Goal: Task Accomplishment & Management: Use online tool/utility

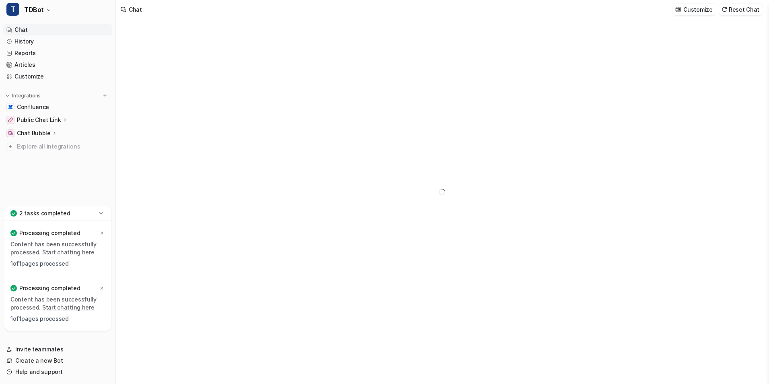
type textarea "**********"
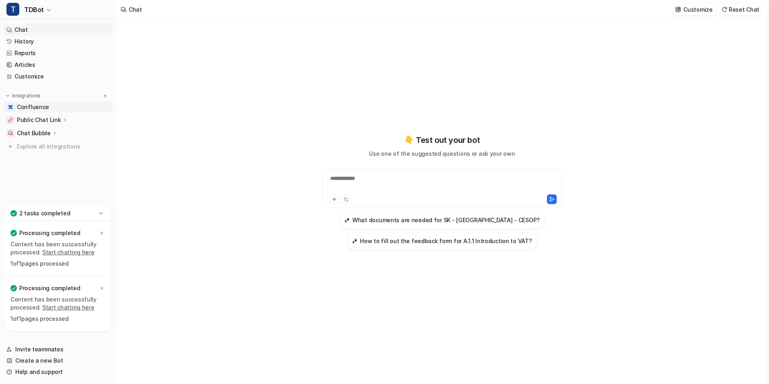
click at [49, 108] on link "Confluence" at bounding box center [57, 106] width 109 height 11
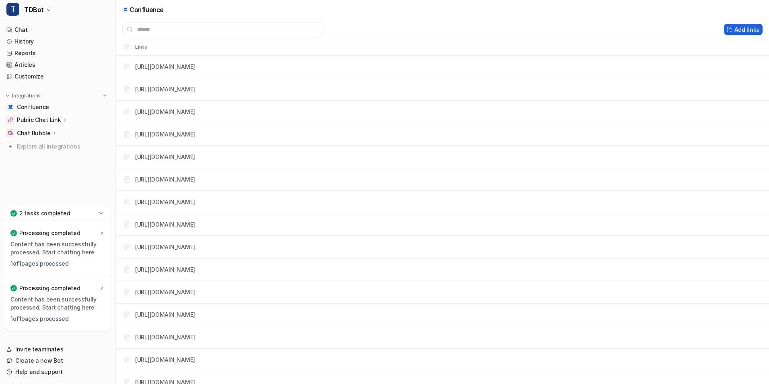
click at [739, 30] on button "Add links" at bounding box center [743, 29] width 39 height 11
click at [740, 26] on button "Add links" at bounding box center [743, 29] width 39 height 11
click at [49, 10] on icon "button" at bounding box center [48, 10] width 3 height 2
click at [57, 75] on link "Settings" at bounding box center [64, 74] width 111 height 13
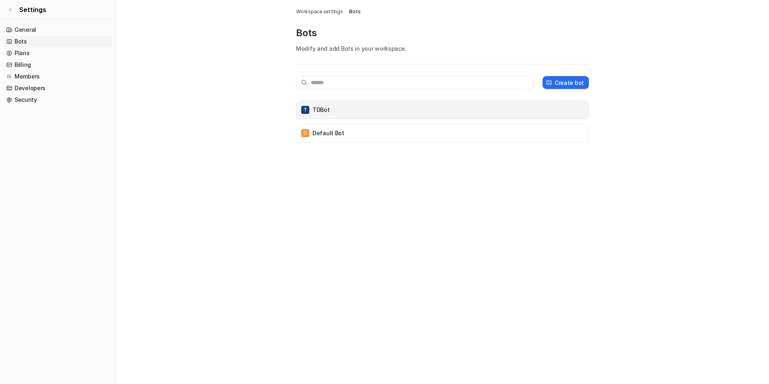
click at [554, 112] on div "T TDBot" at bounding box center [443, 109] width 286 height 11
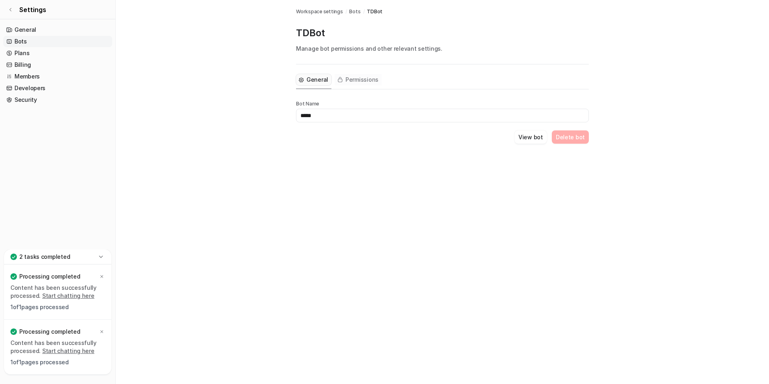
click at [361, 79] on span "Permissions" at bounding box center [362, 80] width 33 height 8
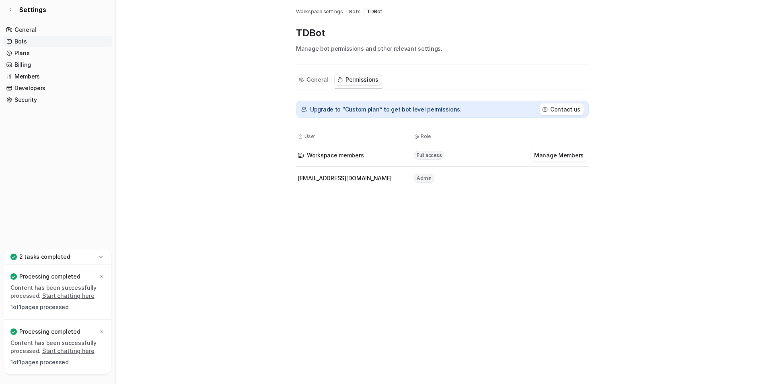
click at [317, 82] on span "General" at bounding box center [318, 80] width 22 height 8
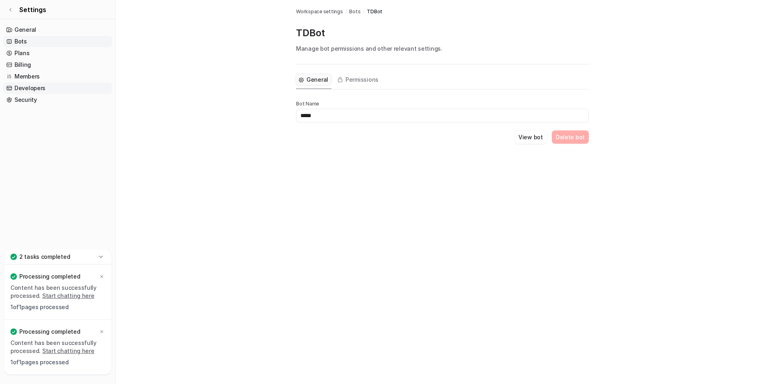
click at [48, 90] on link "Developers" at bounding box center [57, 87] width 109 height 11
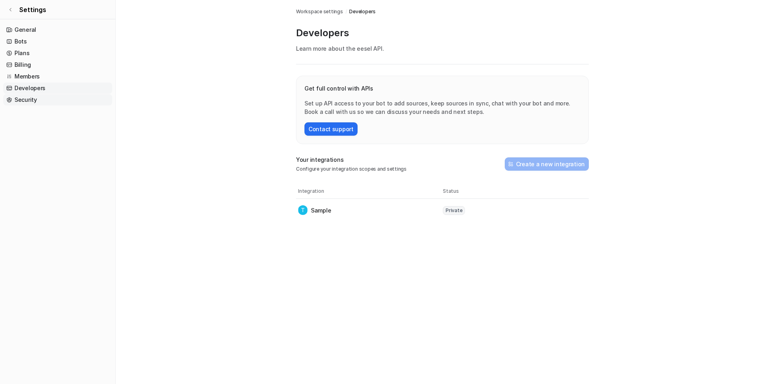
click at [45, 101] on link "Security" at bounding box center [57, 99] width 109 height 11
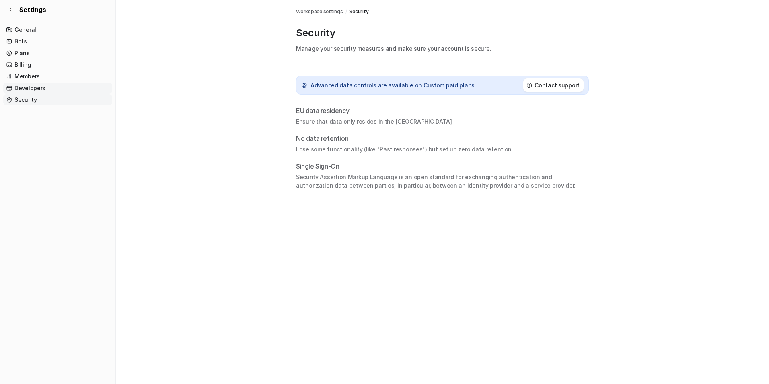
click at [36, 86] on link "Developers" at bounding box center [57, 87] width 109 height 11
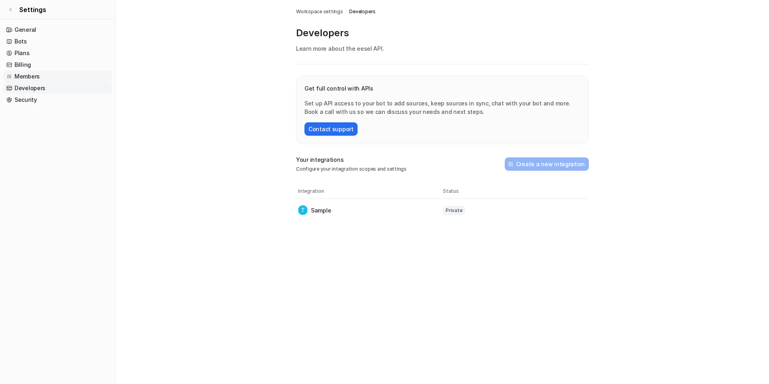
click at [36, 76] on link "Members" at bounding box center [57, 76] width 109 height 11
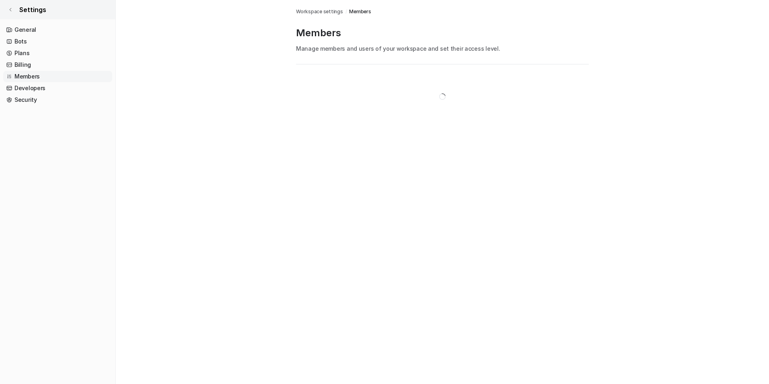
click at [14, 7] on link "Settings" at bounding box center [57, 9] width 115 height 19
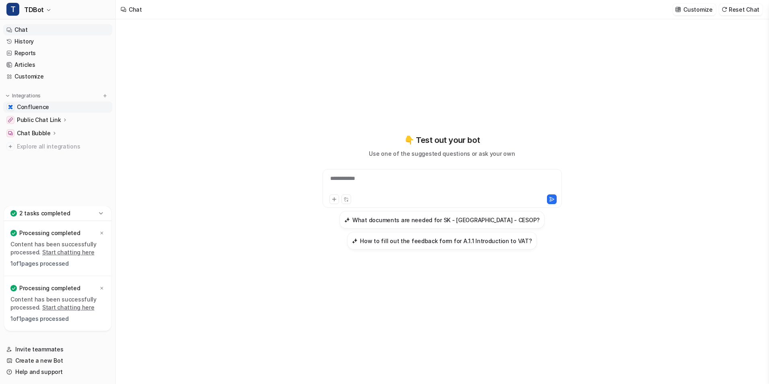
click at [62, 107] on link "Confluence" at bounding box center [57, 106] width 109 height 11
click at [62, 106] on link "Confluence" at bounding box center [57, 106] width 109 height 11
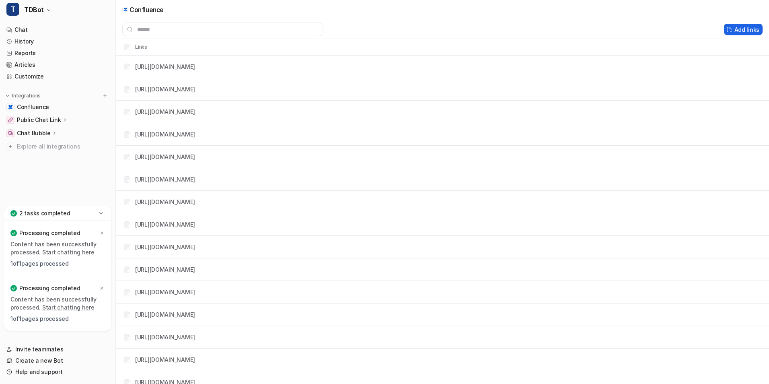
click at [739, 30] on button "Add links" at bounding box center [743, 29] width 39 height 11
click at [62, 110] on link "Confluence" at bounding box center [57, 106] width 109 height 11
click at [736, 32] on button "Add links" at bounding box center [737, 29] width 39 height 11
click at [736, 30] on button "Add links" at bounding box center [737, 29] width 39 height 11
click at [100, 216] on icon at bounding box center [101, 213] width 8 height 8
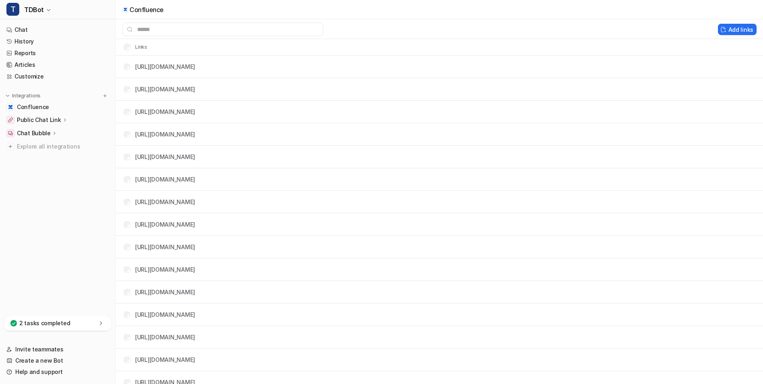
click at [100, 321] on icon at bounding box center [101, 323] width 8 height 8
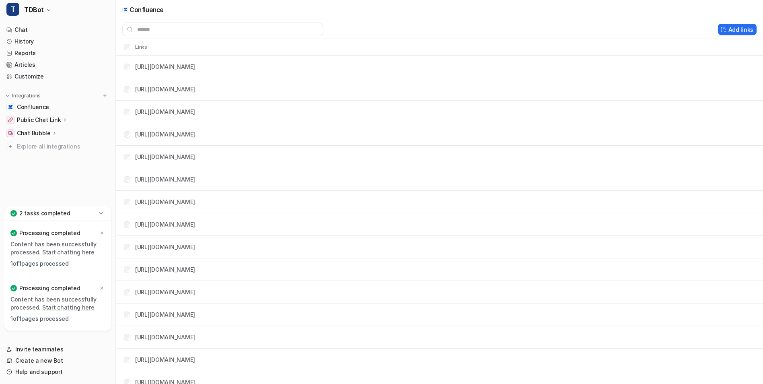
click at [98, 216] on icon at bounding box center [101, 213] width 8 height 8
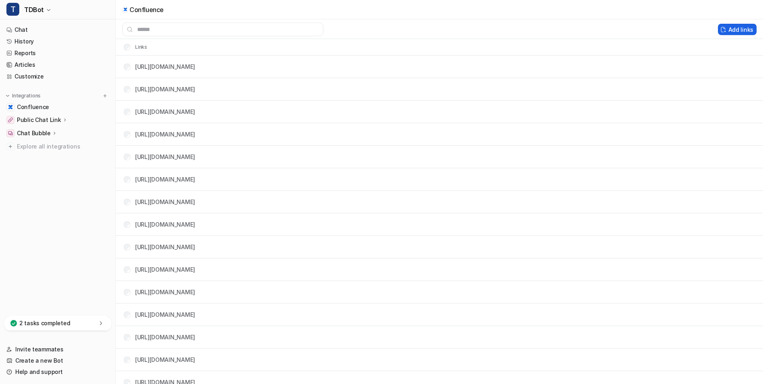
click at [736, 32] on button "Add links" at bounding box center [737, 29] width 39 height 11
click at [738, 30] on button "Add links" at bounding box center [737, 29] width 39 height 11
click at [737, 29] on button "Add links" at bounding box center [737, 29] width 39 height 11
drag, startPoint x: 737, startPoint y: 28, endPoint x: 638, endPoint y: 27, distance: 99.4
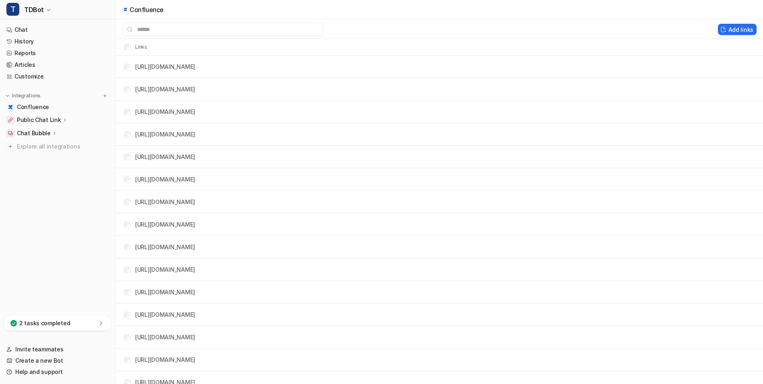
click at [735, 27] on button "Add links" at bounding box center [737, 29] width 39 height 11
click at [375, 29] on div at bounding box center [417, 30] width 602 height 14
click at [739, 27] on button "Add links" at bounding box center [737, 29] width 39 height 11
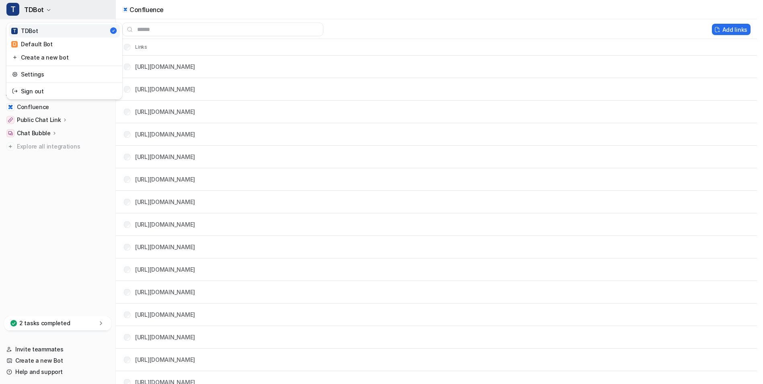
click at [40, 8] on span "TDBot" at bounding box center [34, 9] width 20 height 11
click at [51, 191] on div "T TDBot T TDBot D Default Bot Create a new bot Settings Sign out Chat History R…" at bounding box center [58, 192] width 116 height 384
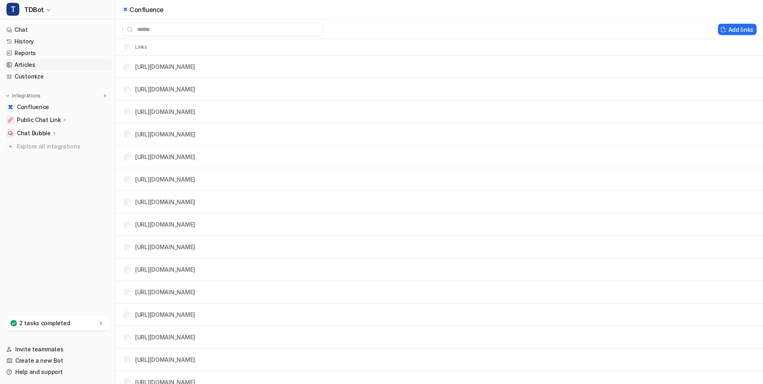
click at [34, 61] on link "Articles" at bounding box center [57, 64] width 109 height 11
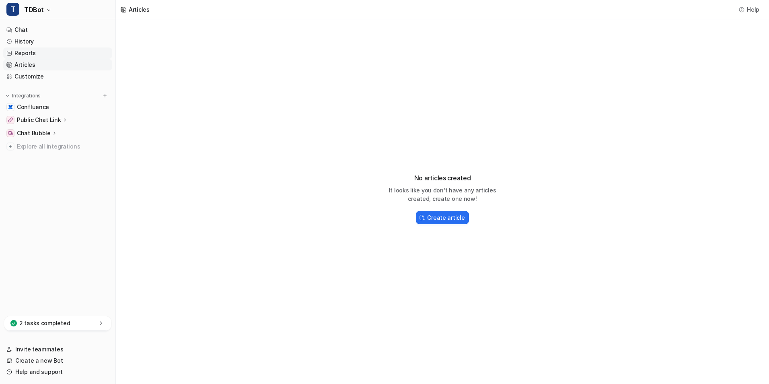
click at [41, 52] on link "Reports" at bounding box center [57, 52] width 109 height 11
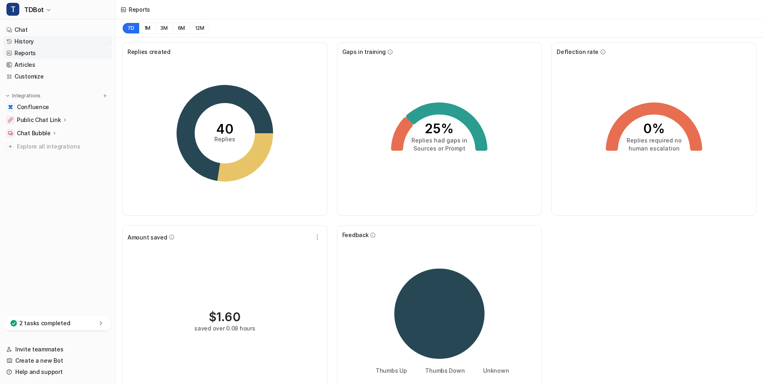
click at [42, 38] on link "History" at bounding box center [57, 41] width 109 height 11
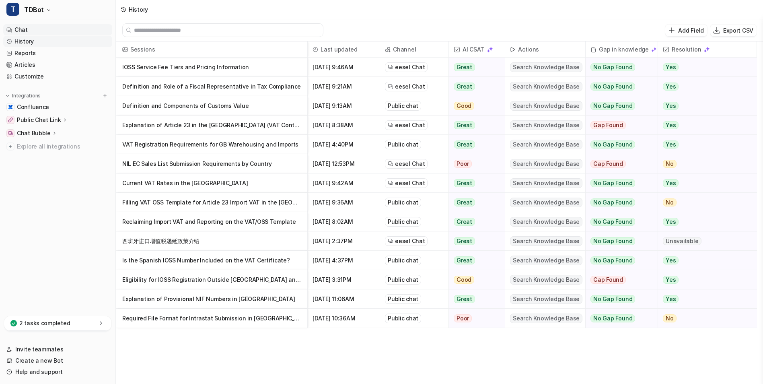
click at [36, 27] on link "Chat" at bounding box center [57, 29] width 109 height 11
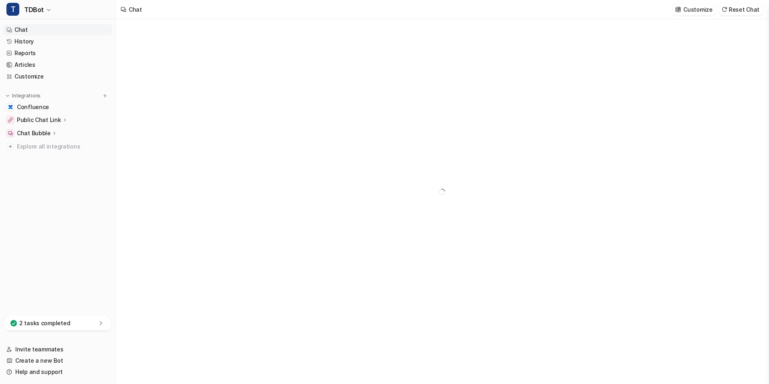
type textarea "**********"
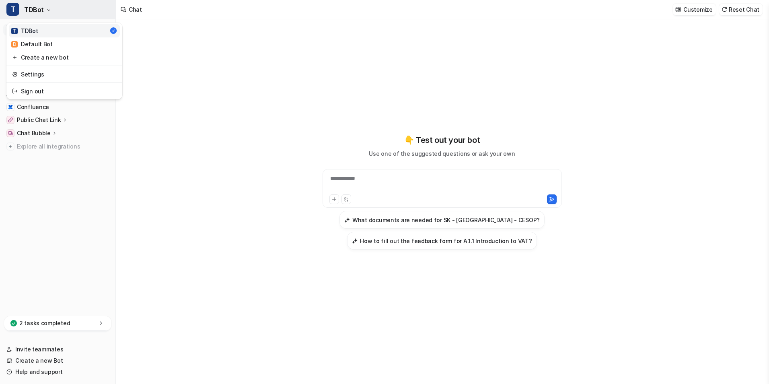
click at [45, 6] on button "T TDBot" at bounding box center [57, 9] width 115 height 19
click at [189, 100] on div "**********" at bounding box center [384, 192] width 769 height 384
click at [11, 14] on span "T" at bounding box center [12, 9] width 13 height 13
click at [220, 178] on div "**********" at bounding box center [384, 192] width 769 height 384
click at [698, 14] on button "Customize" at bounding box center [694, 10] width 43 height 12
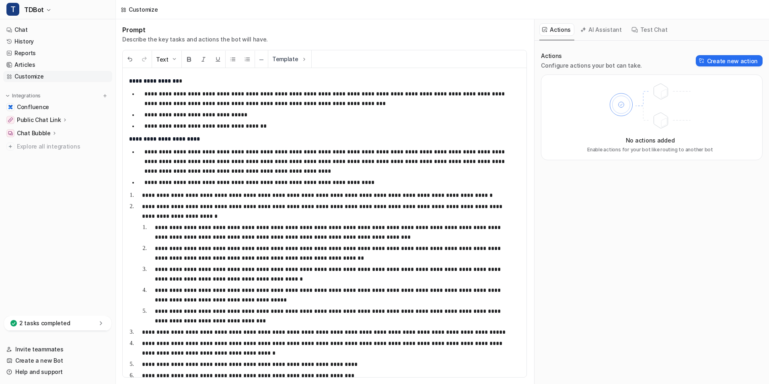
click at [595, 32] on button "AI Assistant" at bounding box center [602, 29] width 48 height 12
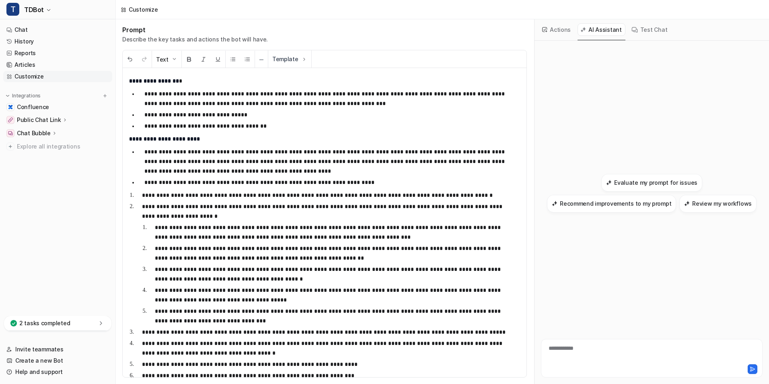
click at [566, 31] on button "Actions" at bounding box center [556, 29] width 35 height 12
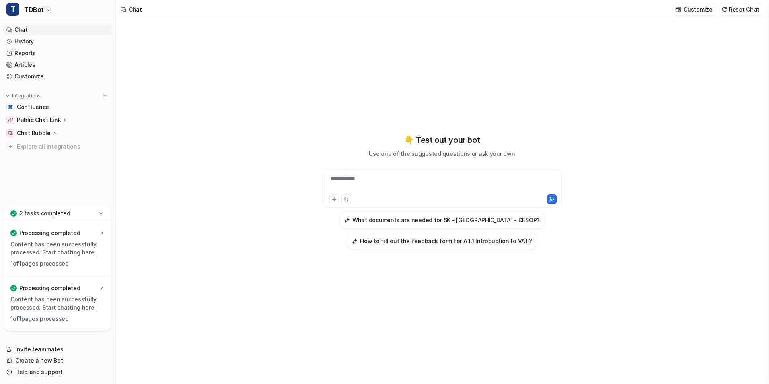
type textarea "**********"
click at [45, 107] on span "Confluence" at bounding box center [33, 107] width 32 height 8
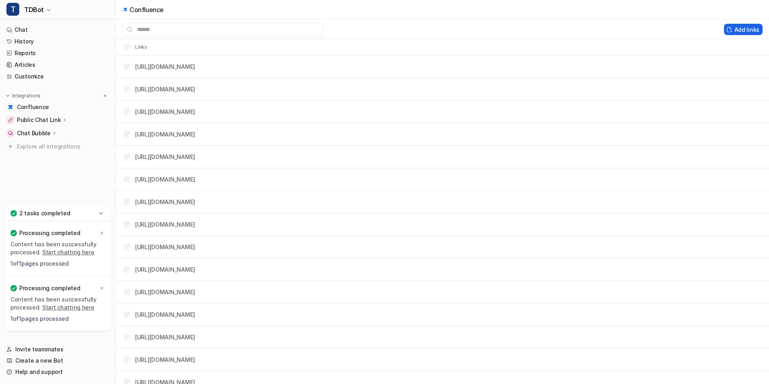
click at [742, 31] on button "Add links" at bounding box center [743, 29] width 39 height 11
click at [732, 30] on button "Add links" at bounding box center [743, 29] width 39 height 11
click at [727, 29] on img at bounding box center [730, 30] width 6 height 6
drag, startPoint x: 733, startPoint y: 29, endPoint x: 741, endPoint y: 29, distance: 7.6
click at [735, 29] on button "Add links" at bounding box center [743, 29] width 39 height 11
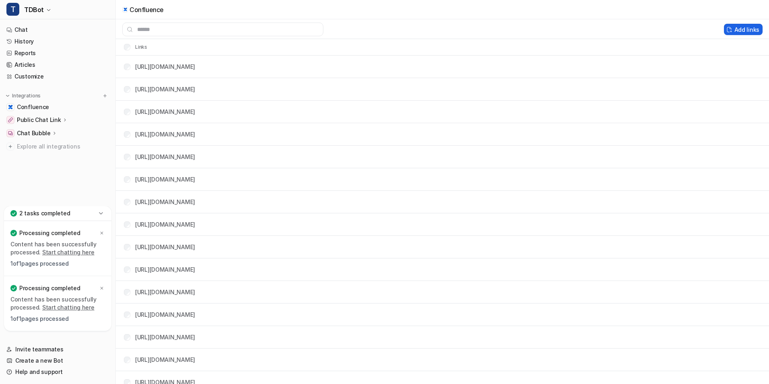
click at [745, 29] on button "Add links" at bounding box center [743, 29] width 39 height 11
click at [749, 29] on button "Add links" at bounding box center [743, 29] width 39 height 11
drag, startPoint x: 753, startPoint y: 29, endPoint x: 683, endPoint y: 33, distance: 69.3
click at [753, 29] on button "Add links" at bounding box center [743, 29] width 39 height 11
click at [730, 29] on button "Add links" at bounding box center [743, 29] width 39 height 11
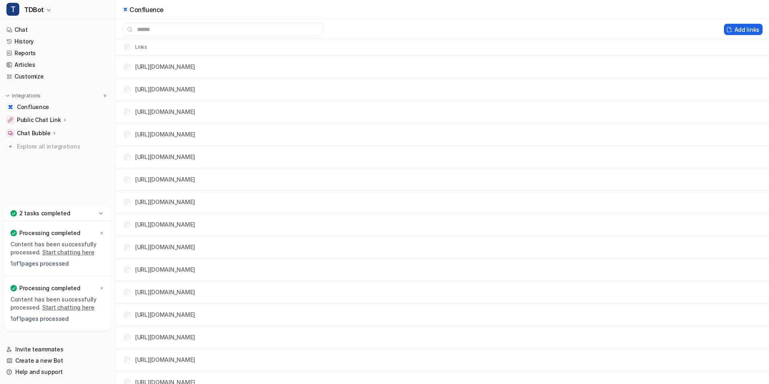
click at [730, 29] on button "Add links" at bounding box center [743, 29] width 39 height 11
click at [731, 29] on button "Add links" at bounding box center [743, 29] width 39 height 11
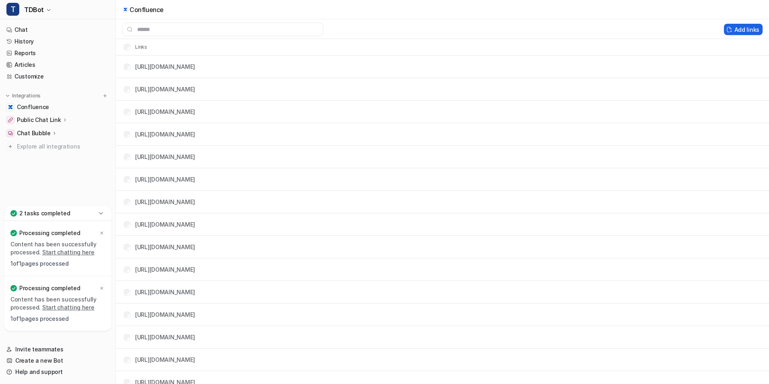
click at [731, 29] on button "Add links" at bounding box center [743, 29] width 39 height 11
click at [49, 42] on link "History" at bounding box center [57, 41] width 109 height 11
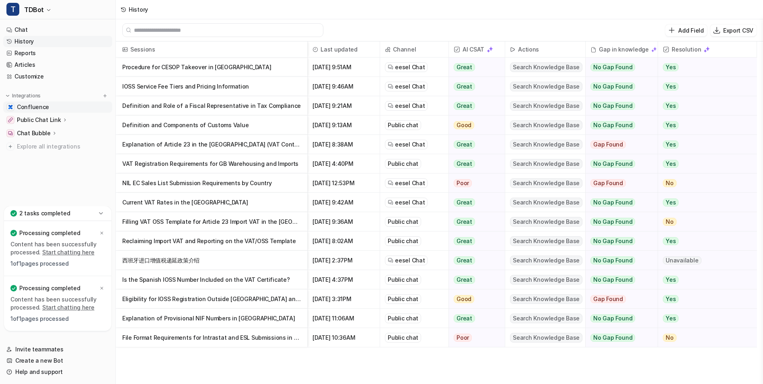
click at [57, 105] on link "Confluence" at bounding box center [57, 106] width 109 height 11
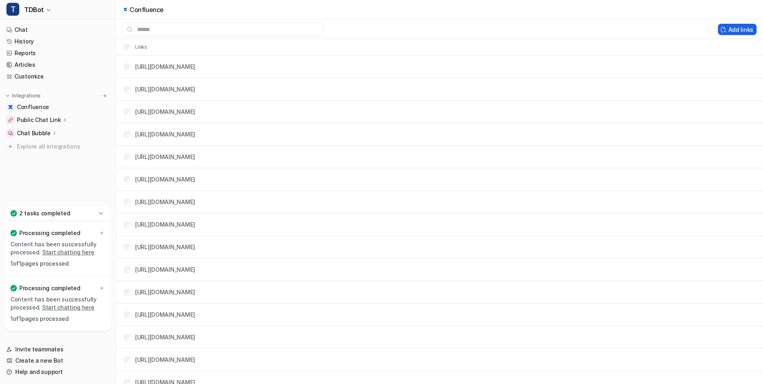
click at [731, 26] on button "Add links" at bounding box center [737, 29] width 39 height 11
drag, startPoint x: 739, startPoint y: 29, endPoint x: 745, endPoint y: 29, distance: 5.2
click at [741, 29] on button "Add links" at bounding box center [737, 29] width 39 height 11
click at [746, 29] on button "Add links" at bounding box center [737, 29] width 39 height 11
click at [748, 28] on button "Add links" at bounding box center [737, 29] width 39 height 11
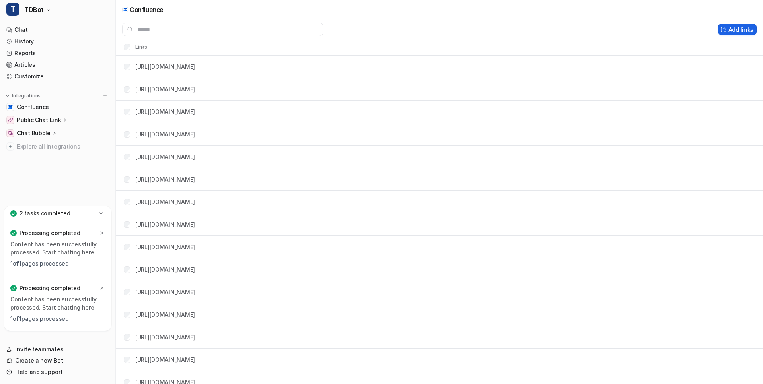
click at [748, 28] on button "Add links" at bounding box center [737, 29] width 39 height 11
click at [748, 29] on button "Add links" at bounding box center [737, 29] width 39 height 11
click at [747, 29] on button "Add links" at bounding box center [737, 29] width 39 height 11
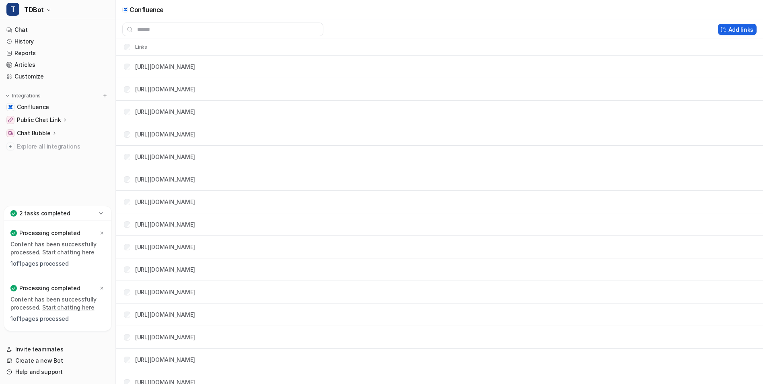
click at [745, 29] on button "Add links" at bounding box center [737, 29] width 39 height 11
click at [737, 30] on button "Add links" at bounding box center [737, 29] width 39 height 11
click at [739, 29] on button "Add links" at bounding box center [737, 29] width 39 height 11
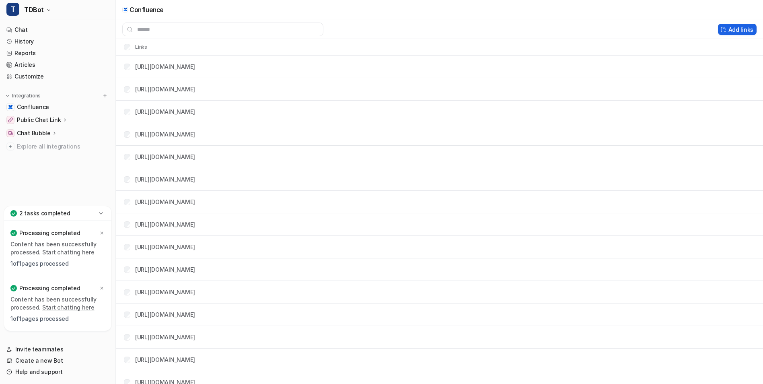
click at [740, 30] on button "Add links" at bounding box center [737, 29] width 39 height 11
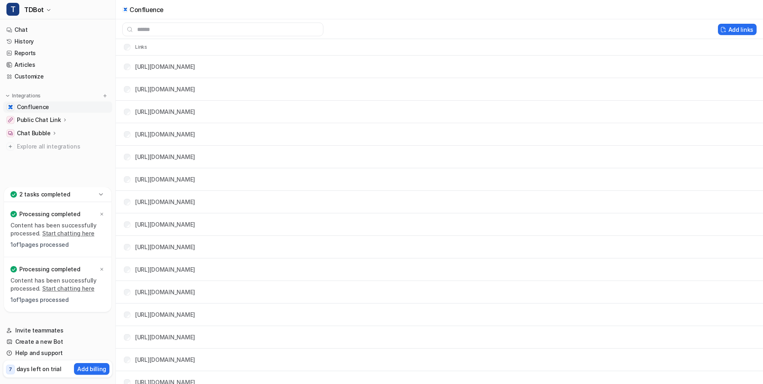
click at [43, 109] on span "Confluence" at bounding box center [33, 107] width 32 height 8
click at [738, 23] on div "Add links" at bounding box center [439, 30] width 647 height 14
click at [738, 27] on button "Add links" at bounding box center [737, 29] width 39 height 11
click at [737, 28] on button "Add links" at bounding box center [737, 29] width 39 height 11
click at [731, 29] on button "Add links" at bounding box center [737, 29] width 39 height 11
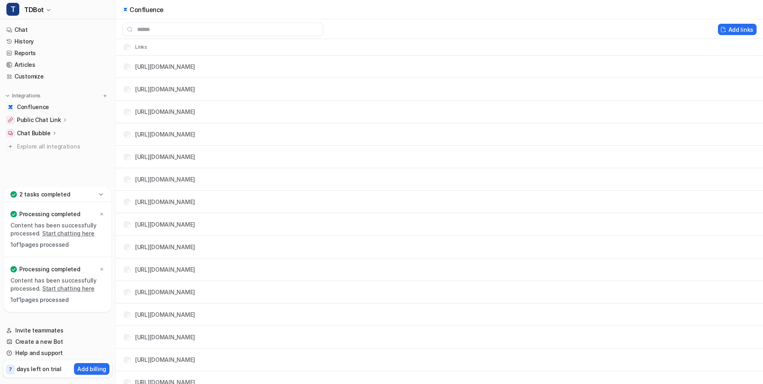
drag, startPoint x: 734, startPoint y: 29, endPoint x: 339, endPoint y: 31, distance: 395.0
click at [734, 28] on button "Add links" at bounding box center [737, 29] width 39 height 11
click at [307, 30] on input "text" at bounding box center [222, 30] width 201 height 14
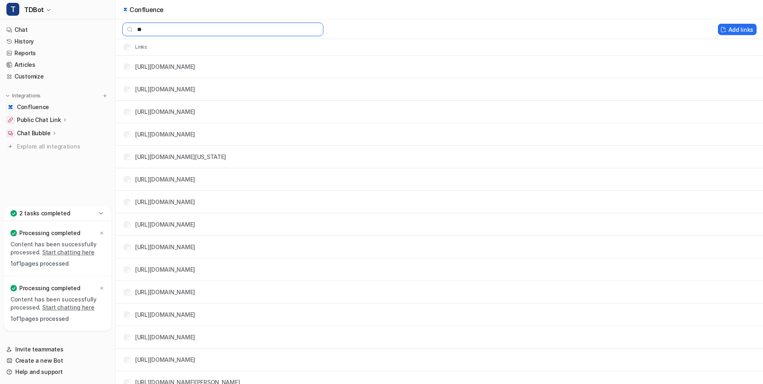
type input "*"
paste input "**********"
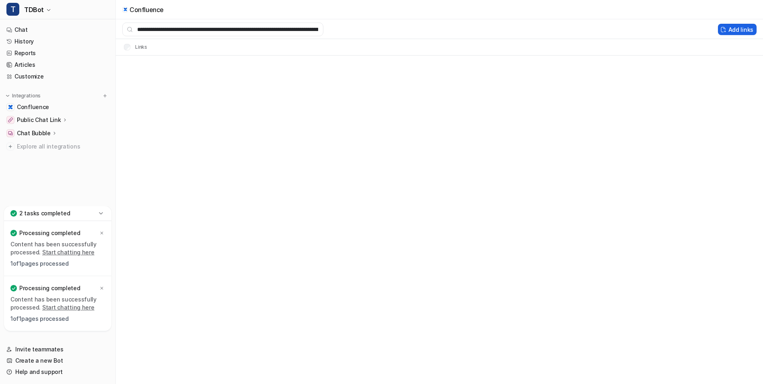
click at [744, 28] on button "Add links" at bounding box center [737, 29] width 39 height 11
click at [744, 28] on button "Add links" at bounding box center [743, 29] width 39 height 11
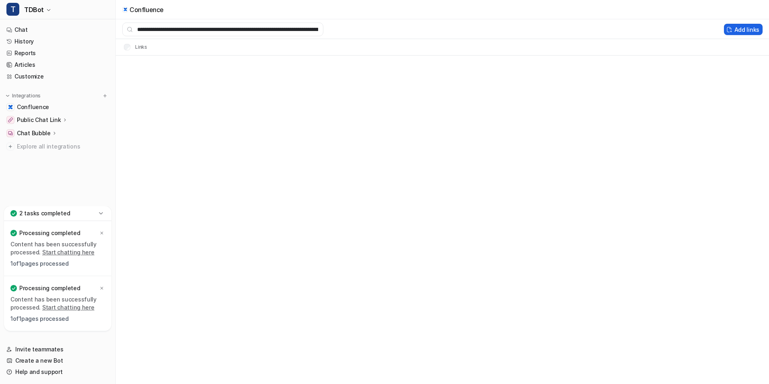
click at [744, 28] on button "Add links" at bounding box center [743, 29] width 39 height 11
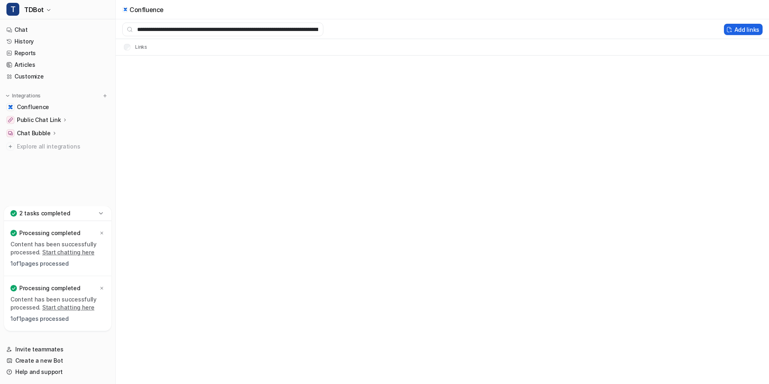
click at [744, 28] on button "Add links" at bounding box center [743, 29] width 39 height 11
click at [745, 27] on button "Add links" at bounding box center [743, 29] width 39 height 11
click at [292, 31] on input "**********" at bounding box center [222, 30] width 201 height 14
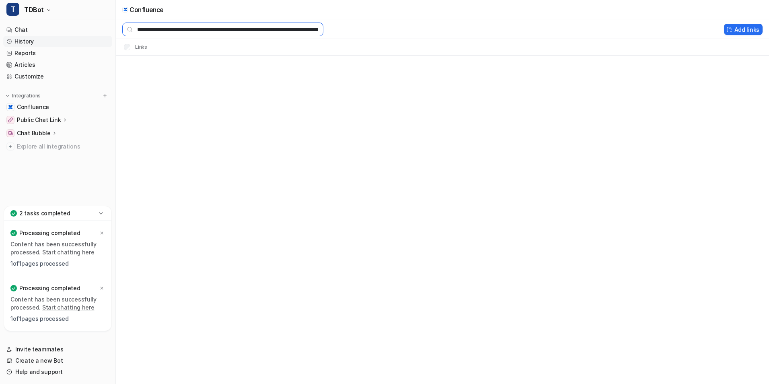
drag, startPoint x: 317, startPoint y: 30, endPoint x: 89, endPoint y: 43, distance: 228.9
click at [89, 43] on div "**********" at bounding box center [384, 192] width 769 height 384
type input "*"
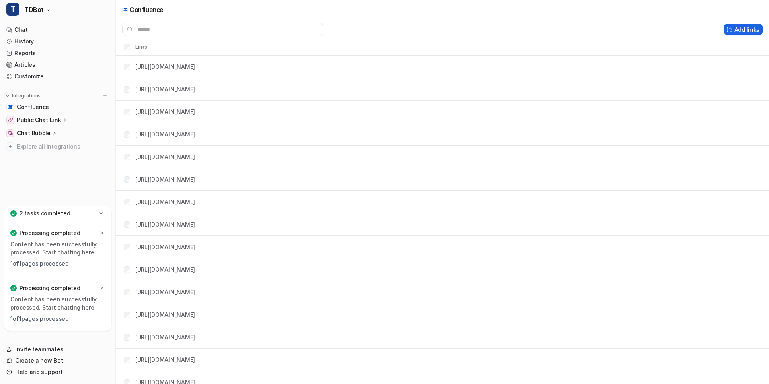
click at [742, 27] on button "Add links" at bounding box center [743, 29] width 39 height 11
click at [214, 28] on input "text" at bounding box center [222, 30] width 201 height 14
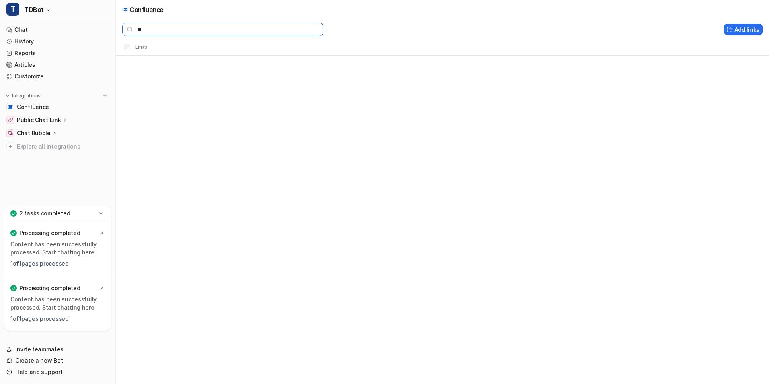
type input "*"
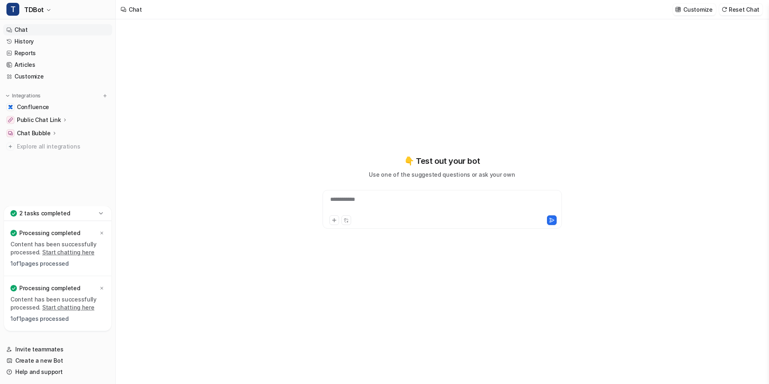
type textarea "**********"
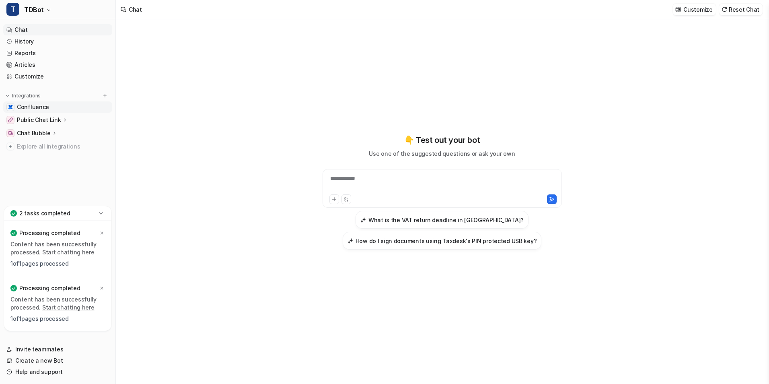
click at [41, 105] on span "Confluence" at bounding box center [33, 107] width 32 height 8
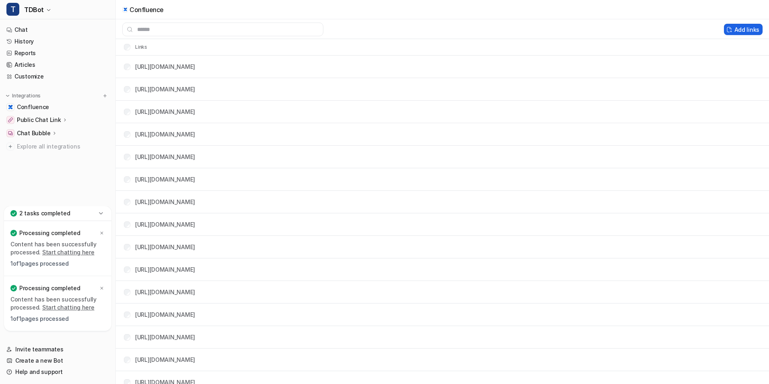
click at [741, 28] on button "Add links" at bounding box center [743, 29] width 39 height 11
click at [738, 31] on button "Add links" at bounding box center [743, 29] width 39 height 11
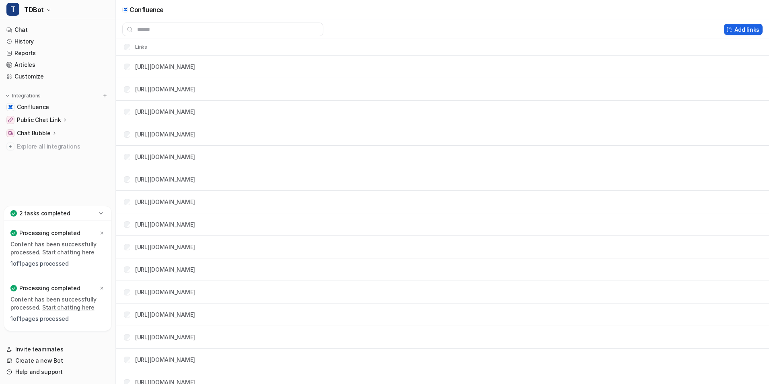
click at [738, 31] on button "Add links" at bounding box center [743, 29] width 39 height 11
click at [738, 30] on button "Add links" at bounding box center [743, 29] width 39 height 11
click at [49, 375] on link "Help and support" at bounding box center [57, 371] width 109 height 11
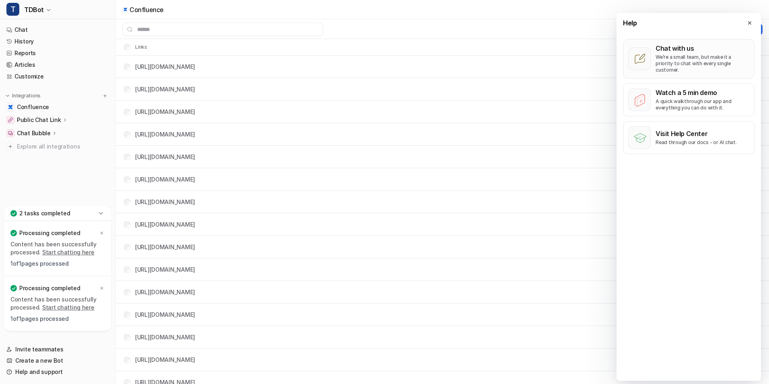
click at [681, 54] on p "We’re a small team, but make it a priority to chat with every single customer." at bounding box center [703, 63] width 94 height 19
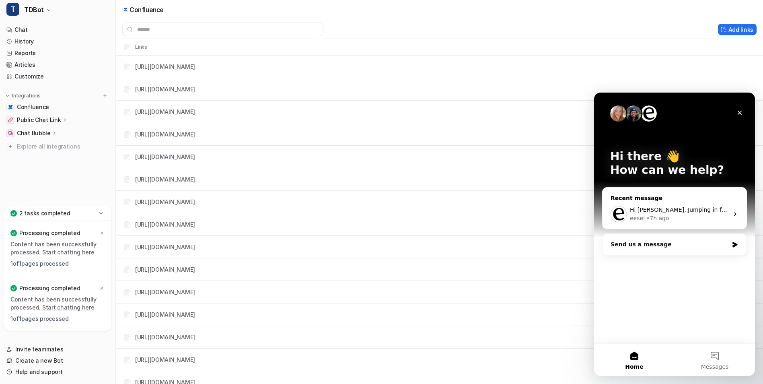
click at [682, 223] on div "Hi [PERSON_NAME], Jumping in for Katelin - The issue with adding new Confluence…" at bounding box center [675, 214] width 144 height 30
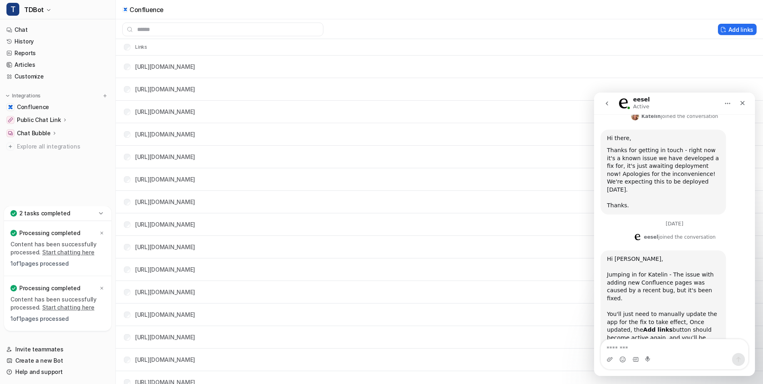
scroll to position [299, 0]
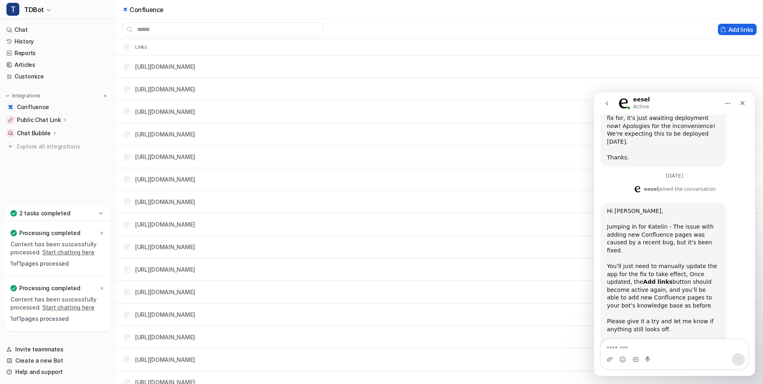
click at [733, 30] on button "Add links" at bounding box center [737, 29] width 39 height 11
click at [737, 29] on button "Add links" at bounding box center [737, 29] width 39 height 11
click at [739, 29] on button "Add links" at bounding box center [737, 29] width 39 height 11
click at [741, 28] on button "Add links" at bounding box center [737, 29] width 39 height 11
drag, startPoint x: 741, startPoint y: 28, endPoint x: 733, endPoint y: 29, distance: 8.5
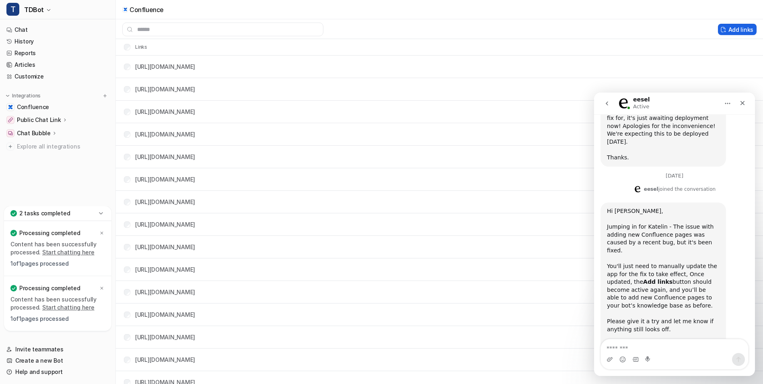
click at [741, 29] on button "Add links" at bounding box center [737, 29] width 39 height 11
click at [730, 29] on button "Add links" at bounding box center [737, 29] width 39 height 11
click at [732, 30] on button "Add links" at bounding box center [737, 29] width 39 height 11
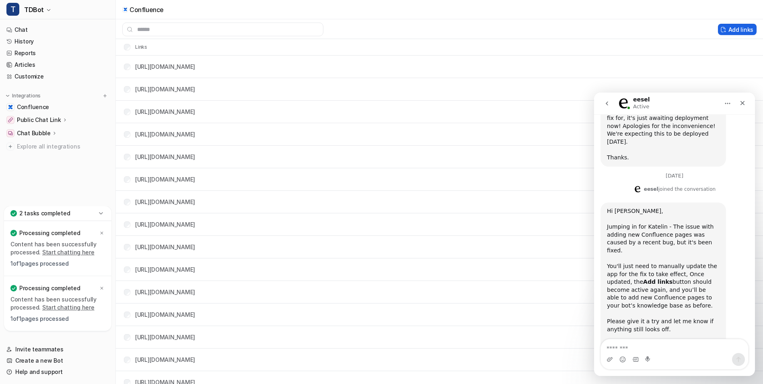
click at [732, 30] on button "Add links" at bounding box center [737, 29] width 39 height 11
click at [732, 29] on button "Add links" at bounding box center [737, 29] width 39 height 11
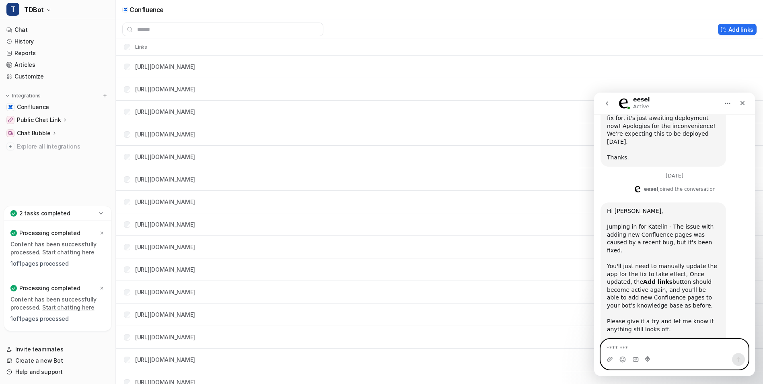
click at [620, 347] on textarea "Message…" at bounding box center [674, 346] width 147 height 14
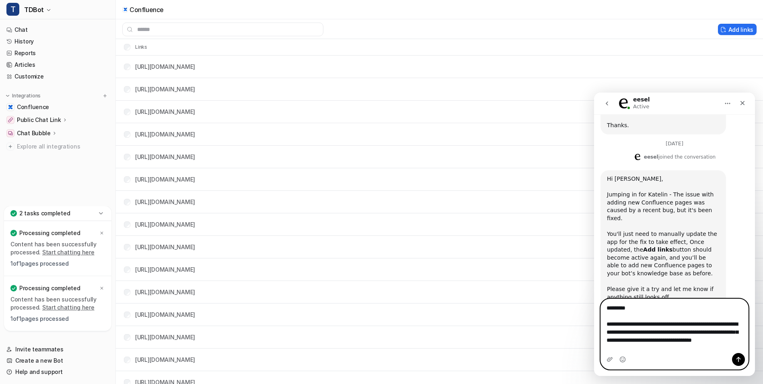
scroll to position [339, 0]
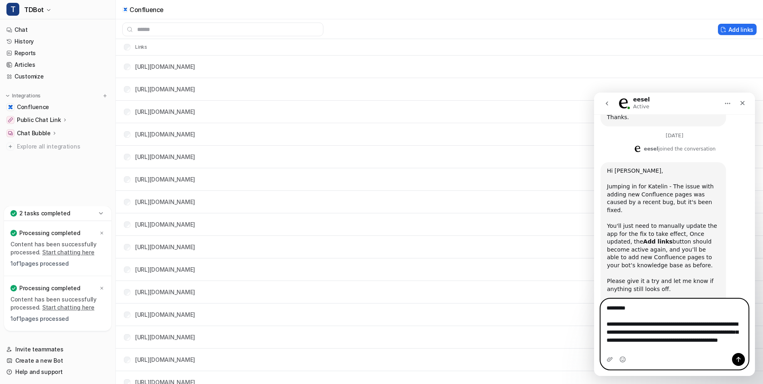
type textarea "**********"
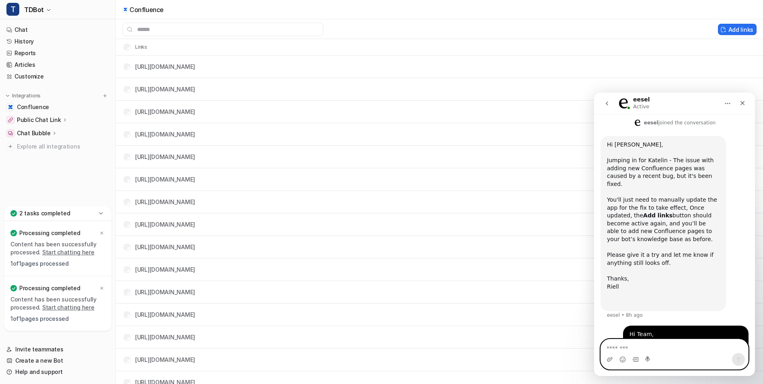
scroll to position [366, 0]
type textarea "**********"
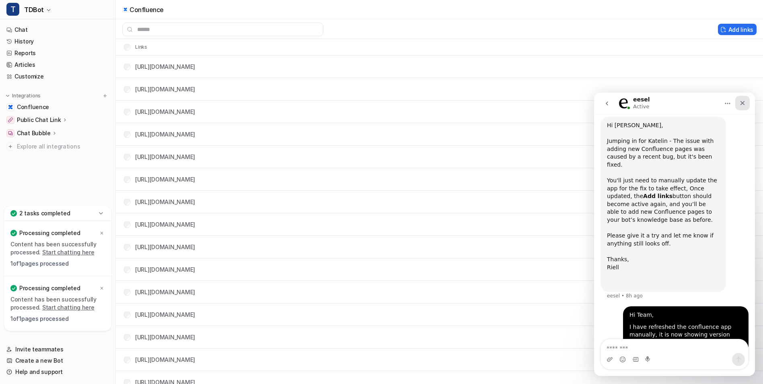
click at [742, 103] on icon "Close" at bounding box center [743, 103] width 4 height 4
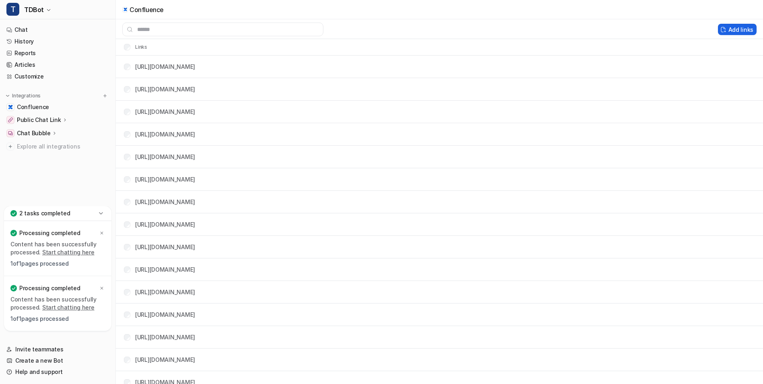
click at [747, 25] on button "Add links" at bounding box center [737, 29] width 39 height 11
click at [746, 28] on button "Add links" at bounding box center [737, 29] width 39 height 11
click at [730, 28] on button "Add links" at bounding box center [737, 29] width 39 height 11
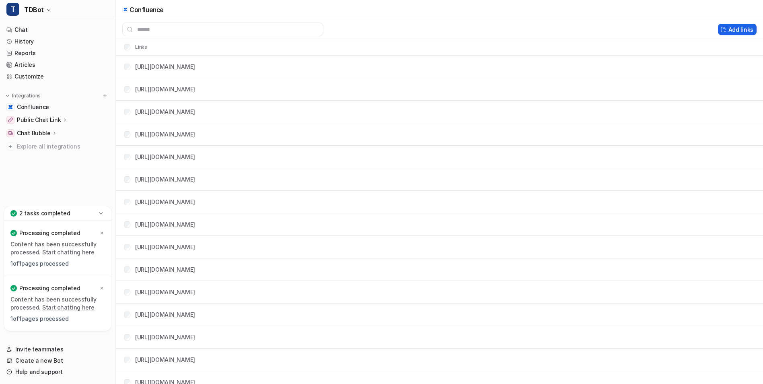
click at [731, 27] on button "Add links" at bounding box center [737, 29] width 39 height 11
click at [732, 27] on button "Add links" at bounding box center [737, 29] width 39 height 11
click at [737, 27] on button "Add links" at bounding box center [737, 29] width 39 height 11
click at [745, 27] on button "Add links" at bounding box center [737, 29] width 39 height 11
click at [748, 28] on button "Add links" at bounding box center [737, 29] width 39 height 11
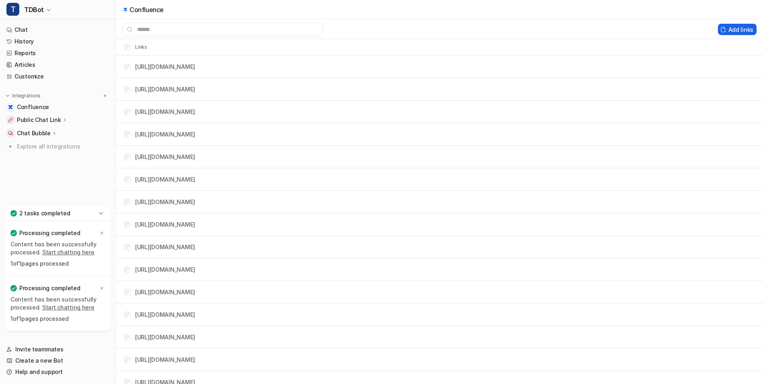
click at [741, 28] on button "Add links" at bounding box center [737, 29] width 39 height 11
click at [741, 27] on button "Add links" at bounding box center [737, 29] width 39 height 11
click at [739, 27] on button "Add links" at bounding box center [737, 29] width 39 height 11
drag, startPoint x: 739, startPoint y: 27, endPoint x: 719, endPoint y: 30, distance: 20.3
click at [738, 27] on button "Add links" at bounding box center [737, 29] width 39 height 11
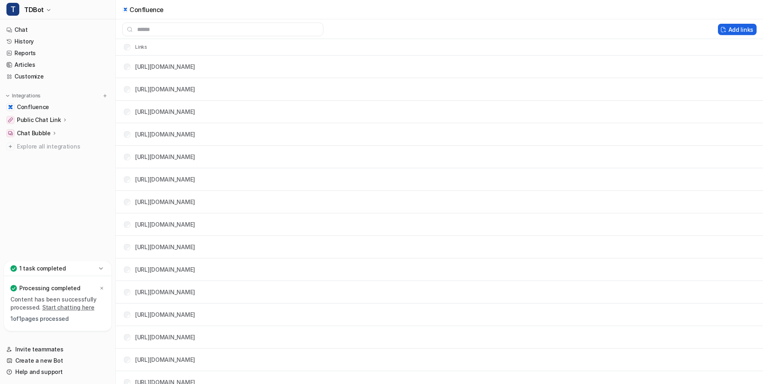
click at [739, 28] on button "Add links" at bounding box center [737, 29] width 39 height 11
click at [745, 29] on button "Add links" at bounding box center [737, 29] width 39 height 11
click at [748, 29] on button "Add links" at bounding box center [737, 29] width 39 height 11
drag, startPoint x: 753, startPoint y: 29, endPoint x: 727, endPoint y: 33, distance: 26.9
click at [754, 29] on button "Add links" at bounding box center [737, 29] width 39 height 11
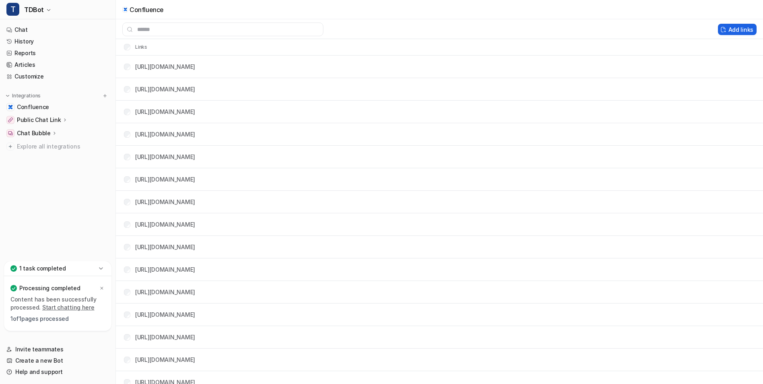
click at [726, 33] on button "Add links" at bounding box center [737, 29] width 39 height 11
click at [729, 32] on button "Add links" at bounding box center [737, 29] width 39 height 11
click at [730, 31] on button "Add links" at bounding box center [737, 29] width 39 height 11
click at [730, 30] on button "Add links" at bounding box center [737, 29] width 39 height 11
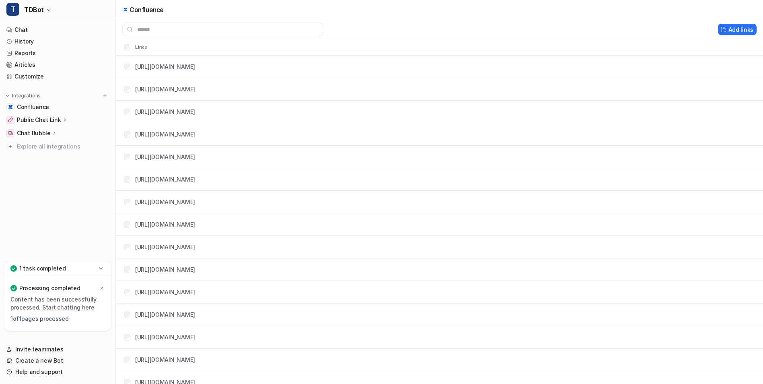
drag, startPoint x: 730, startPoint y: 30, endPoint x: 681, endPoint y: 19, distance: 50.4
click at [729, 29] on button "Add links" at bounding box center [737, 29] width 39 height 11
